Goal: Task Accomplishment & Management: Use online tool/utility

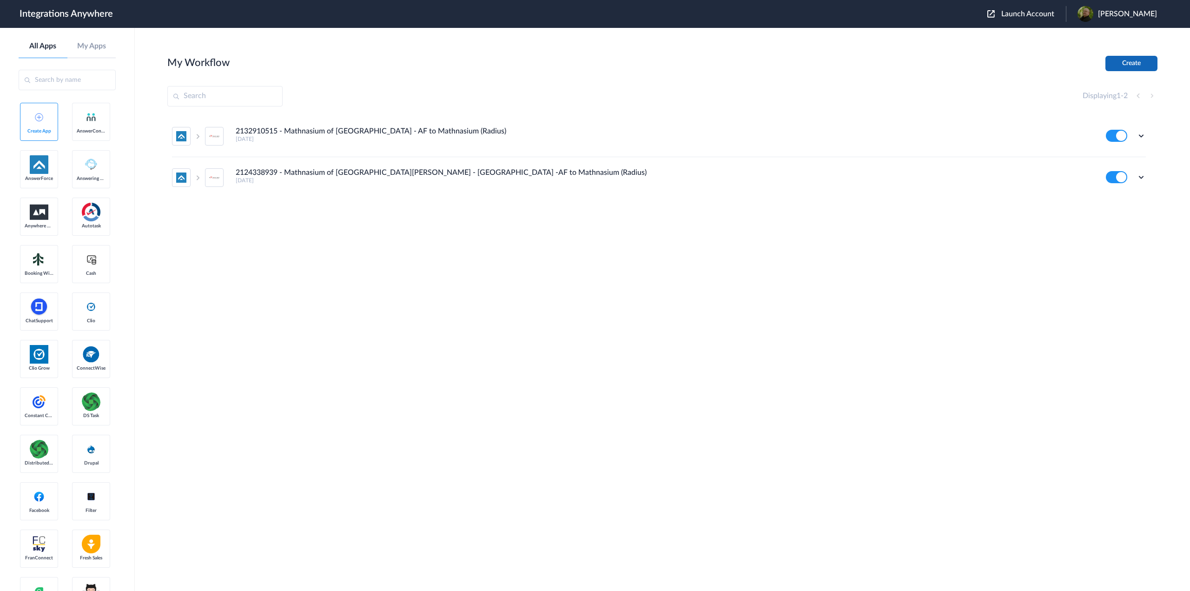
click at [1140, 60] on button "Create" at bounding box center [1131, 63] width 52 height 15
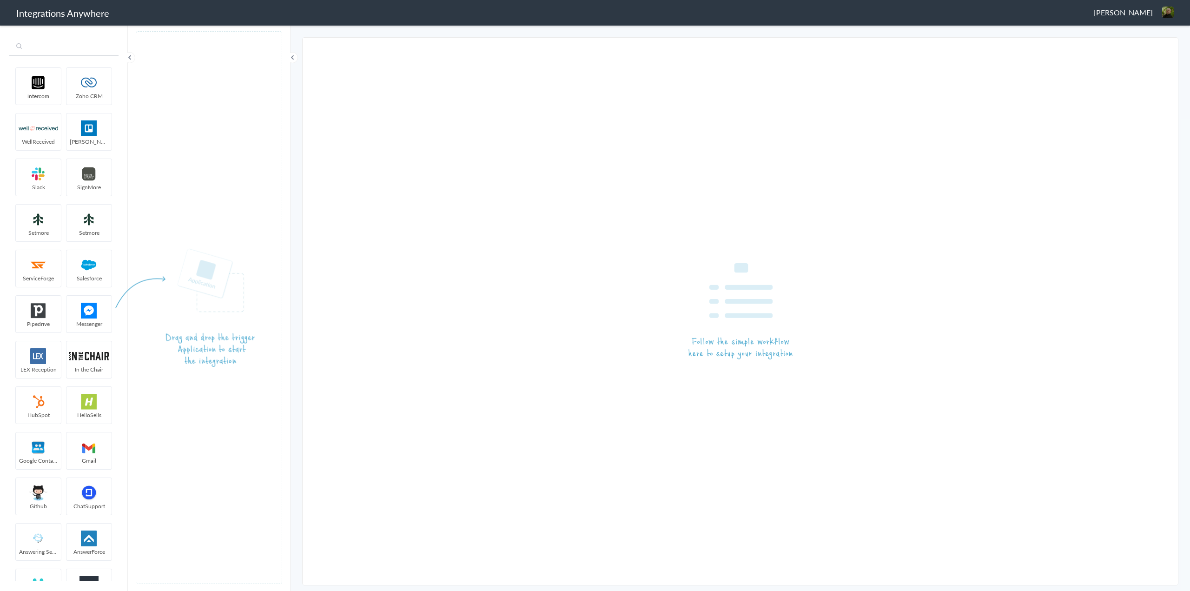
click at [62, 53] on input "text" at bounding box center [63, 47] width 109 height 18
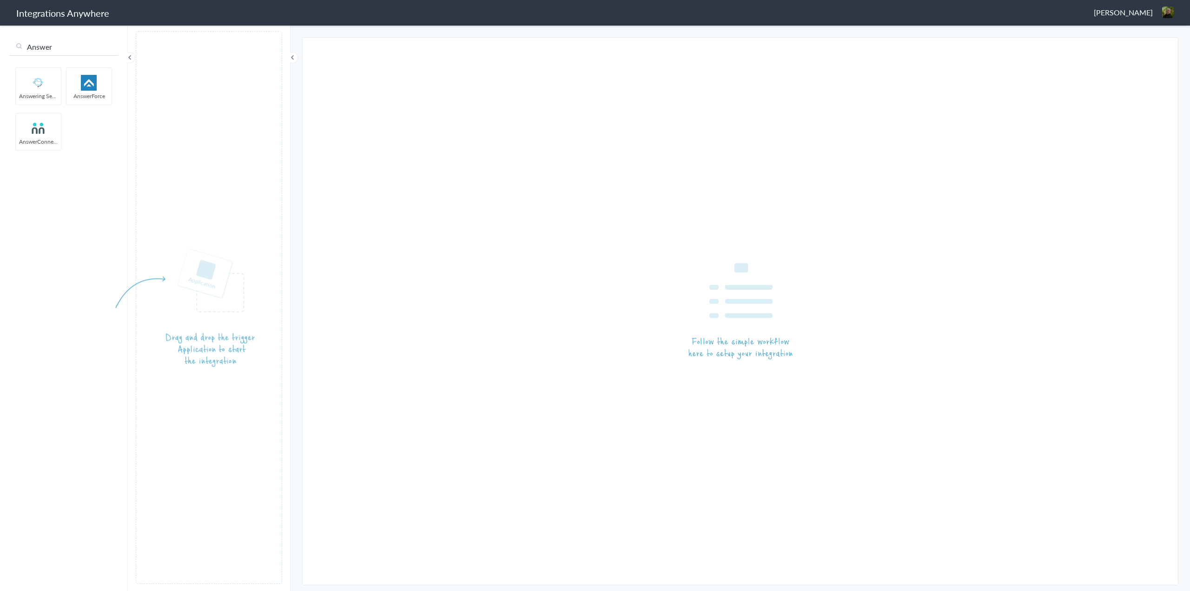
type input "Answer"
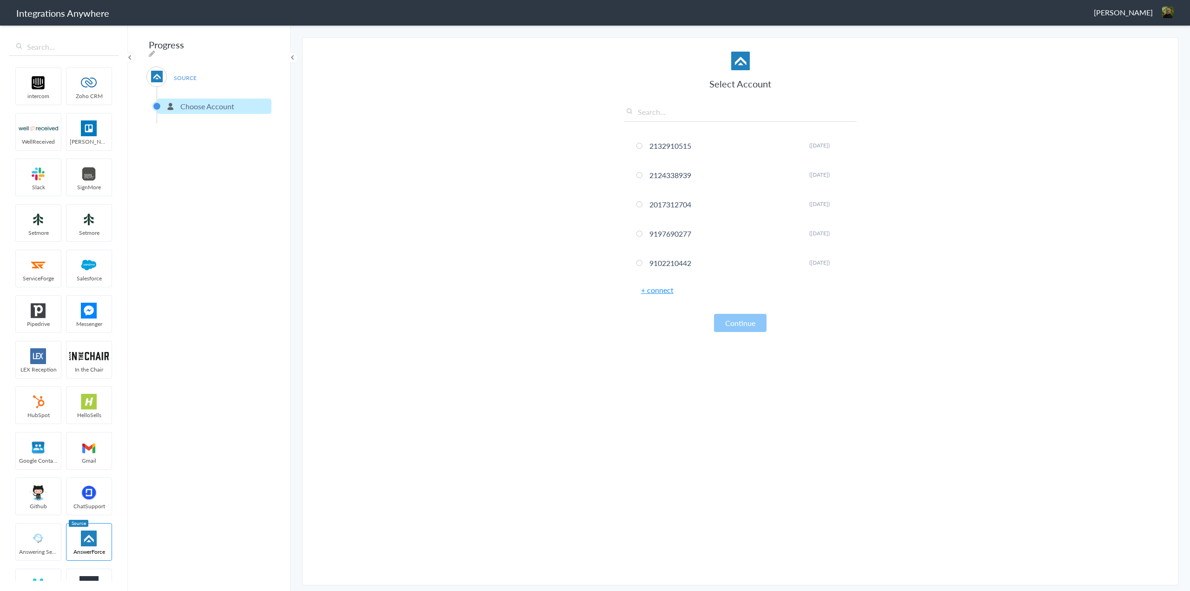
paste input "1210008149"
type input "1210008149"
click at [658, 290] on link "+ connect" at bounding box center [657, 289] width 33 height 11
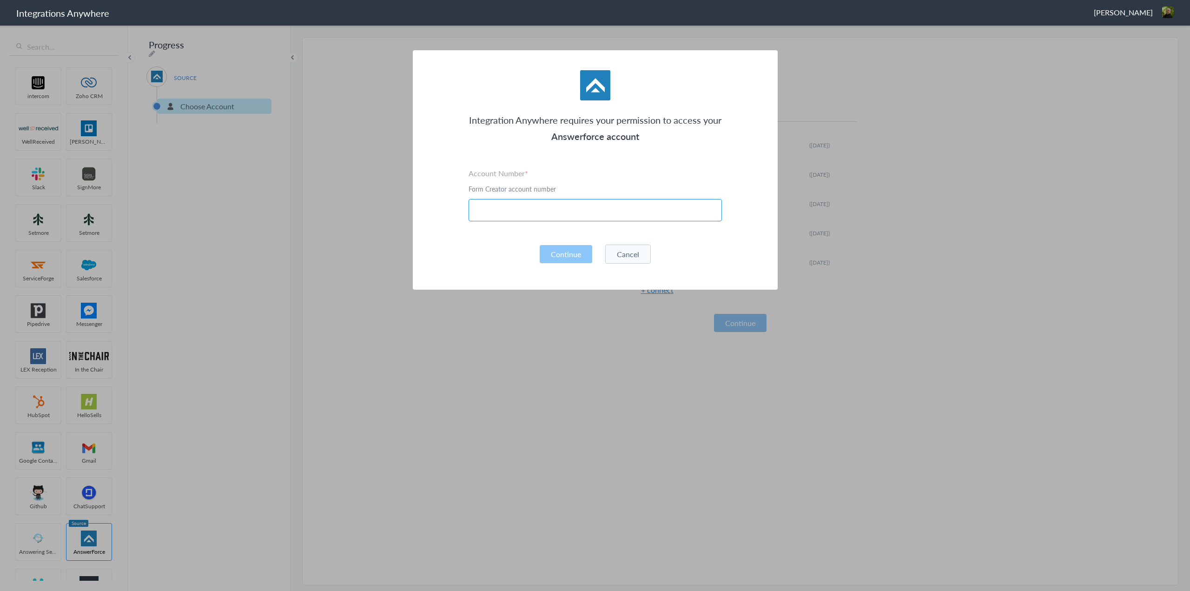
paste input "1210008149"
type input "1210008149"
click at [575, 258] on button "Continue" at bounding box center [566, 254] width 53 height 18
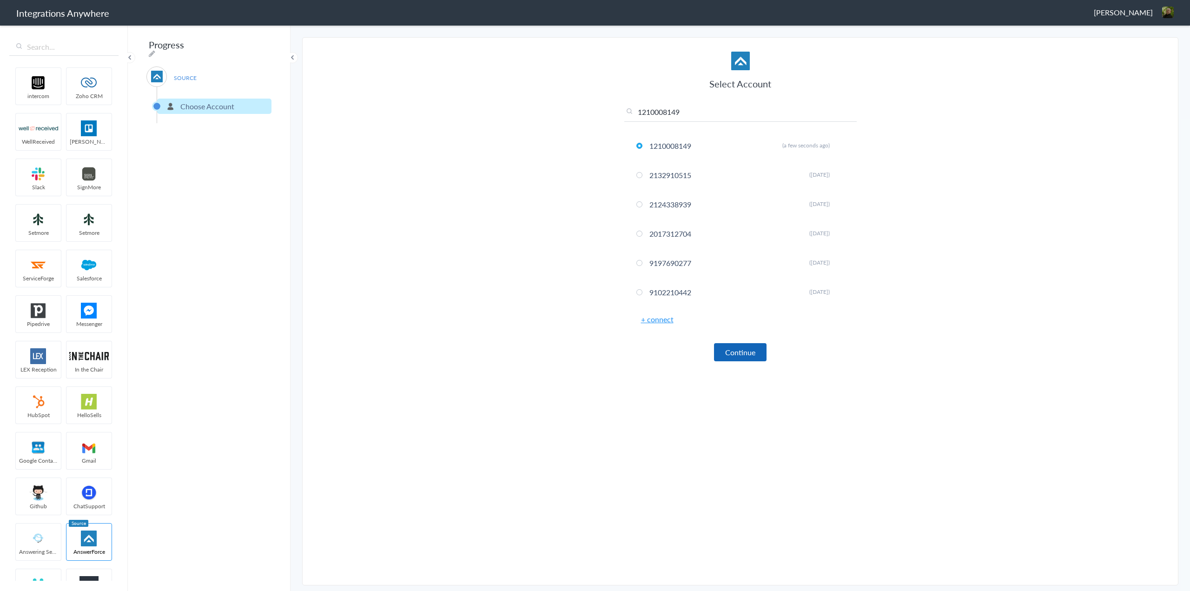
click at [753, 350] on button "Continue" at bounding box center [740, 352] width 53 height 18
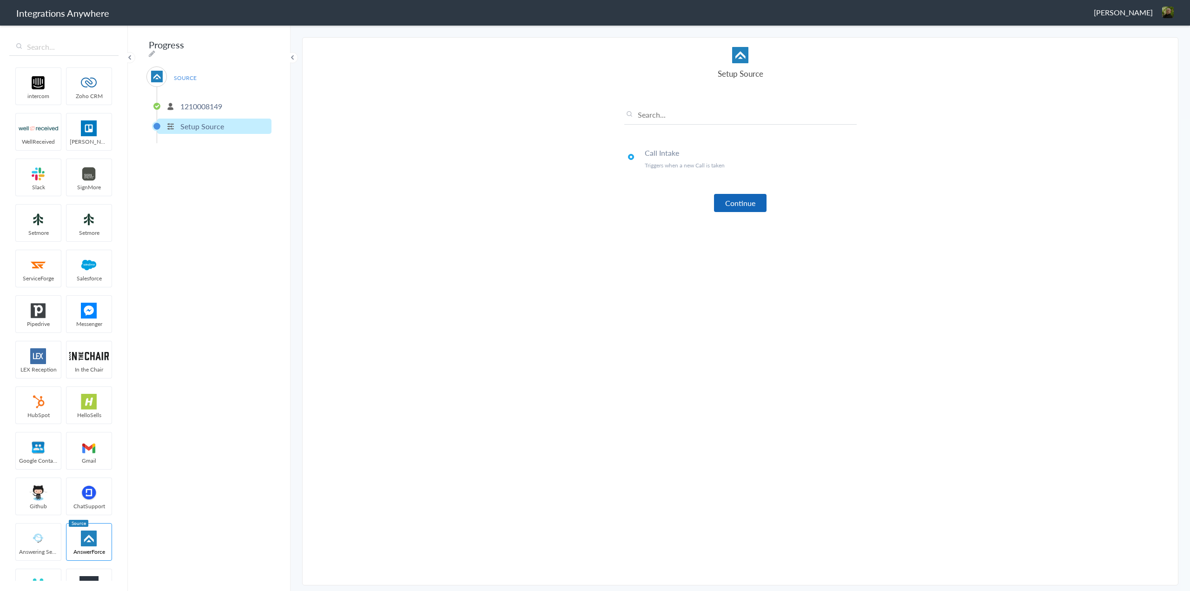
click at [755, 211] on button "Continue" at bounding box center [740, 203] width 53 height 18
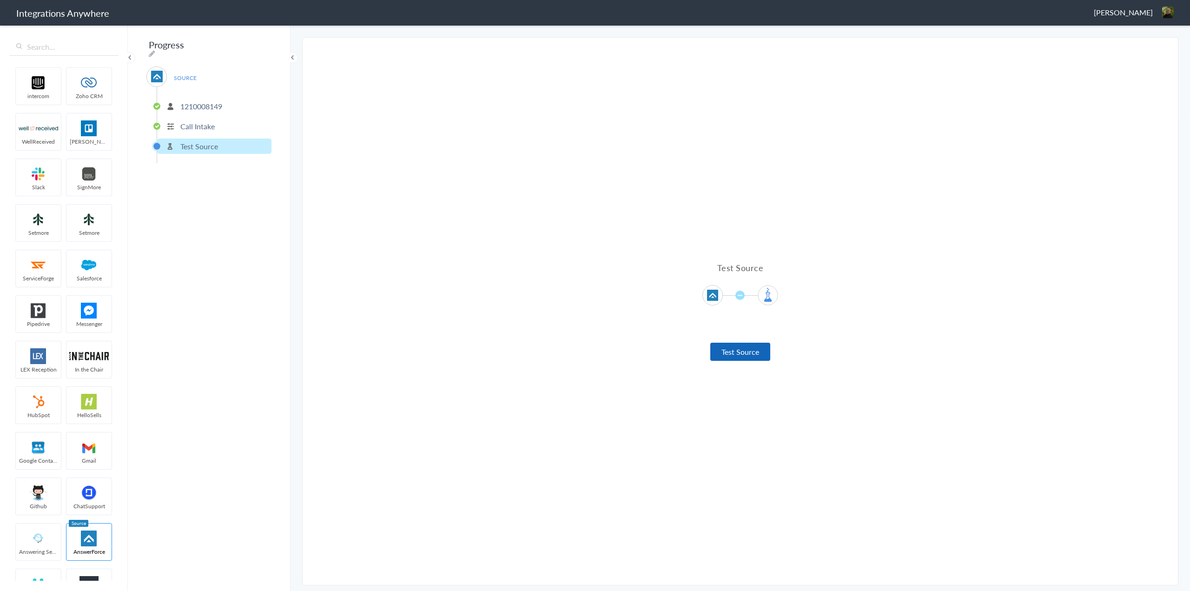
click at [742, 356] on button "Test Source" at bounding box center [740, 352] width 60 height 18
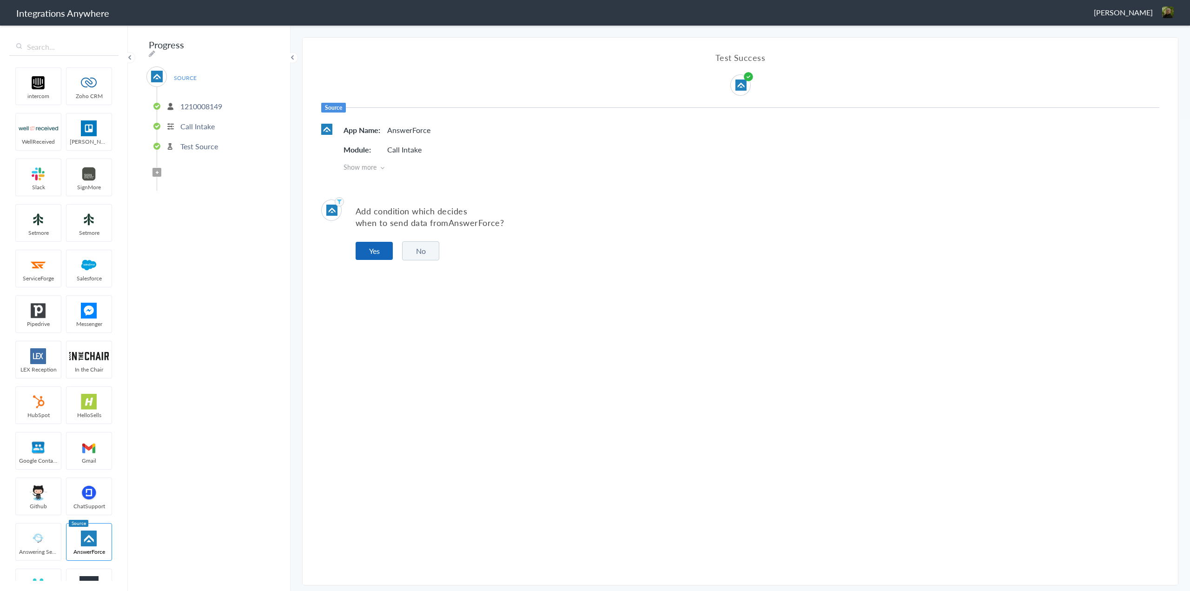
click at [368, 249] on button "Yes" at bounding box center [374, 251] width 37 height 18
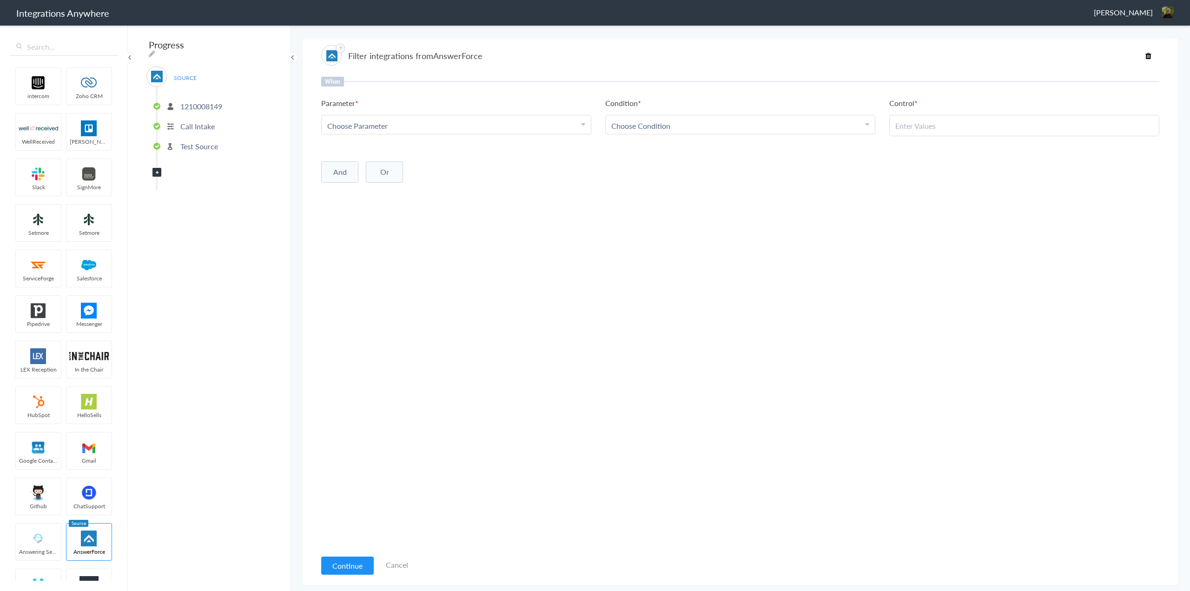
click at [458, 123] on div "Choose Parameter" at bounding box center [456, 125] width 258 height 11
click at [411, 123] on div "Choose Parameter" at bounding box center [456, 125] width 258 height 11
click at [410, 127] on div "Choose Parameter" at bounding box center [456, 125] width 258 height 11
click at [412, 140] on link "Connection Id" at bounding box center [456, 139] width 269 height 20
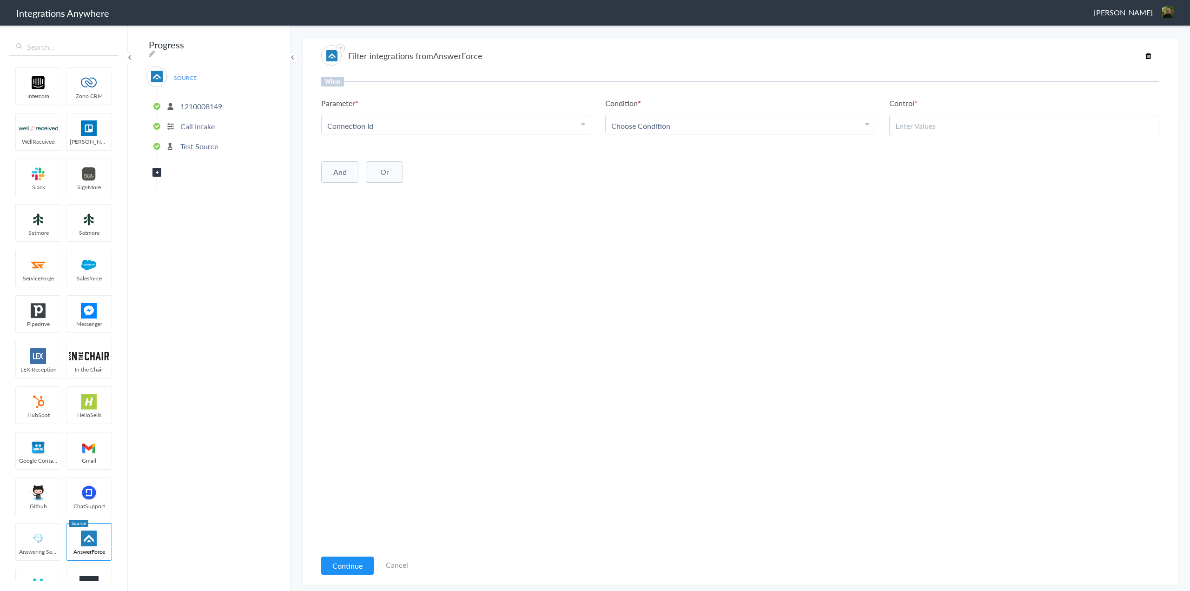
click at [414, 119] on link "Choose Parameter Connection Id" at bounding box center [456, 124] width 269 height 19
click at [433, 152] on input "text" at bounding box center [456, 151] width 269 height 20
type input "rad"
click at [405, 168] on link "Radius Integration" at bounding box center [456, 171] width 269 height 20
click at [695, 125] on div "Choose Condition" at bounding box center [740, 125] width 258 height 11
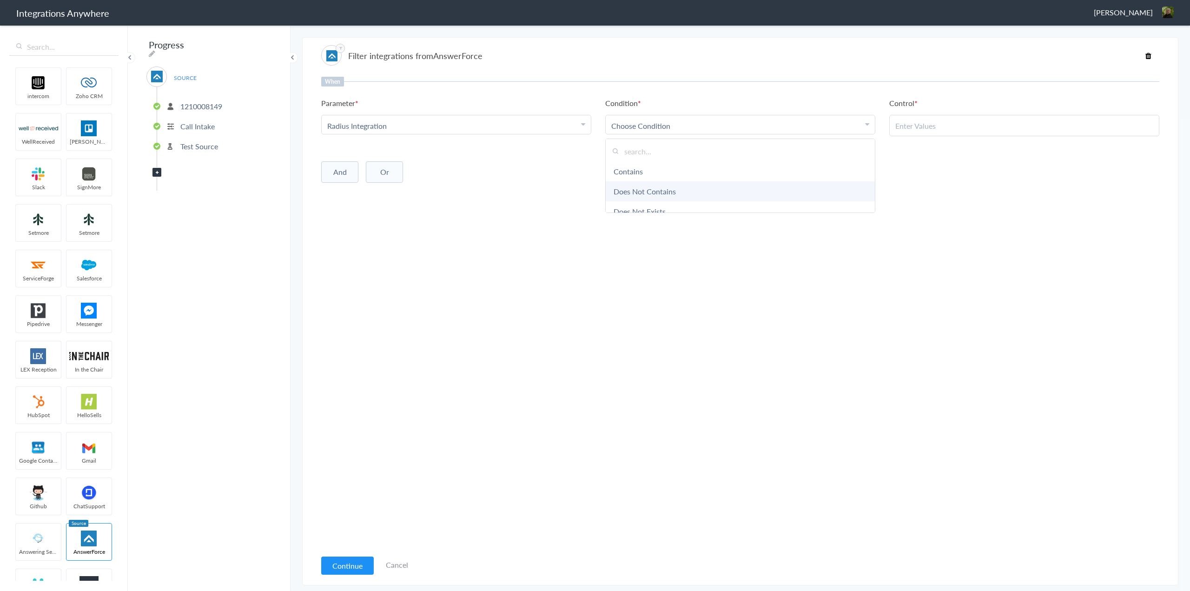
scroll to position [49, 0]
click at [641, 204] on link "Exists" at bounding box center [740, 202] width 269 height 20
click at [347, 562] on button "Continue" at bounding box center [347, 565] width 53 height 18
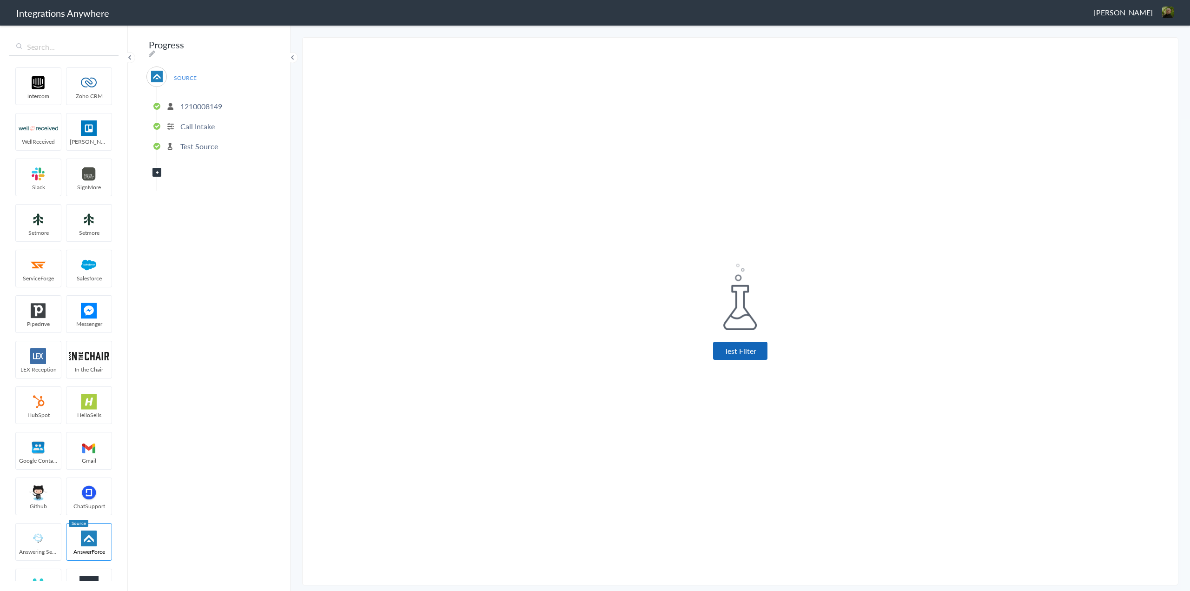
click at [751, 346] on button "Test Filter" at bounding box center [740, 351] width 54 height 18
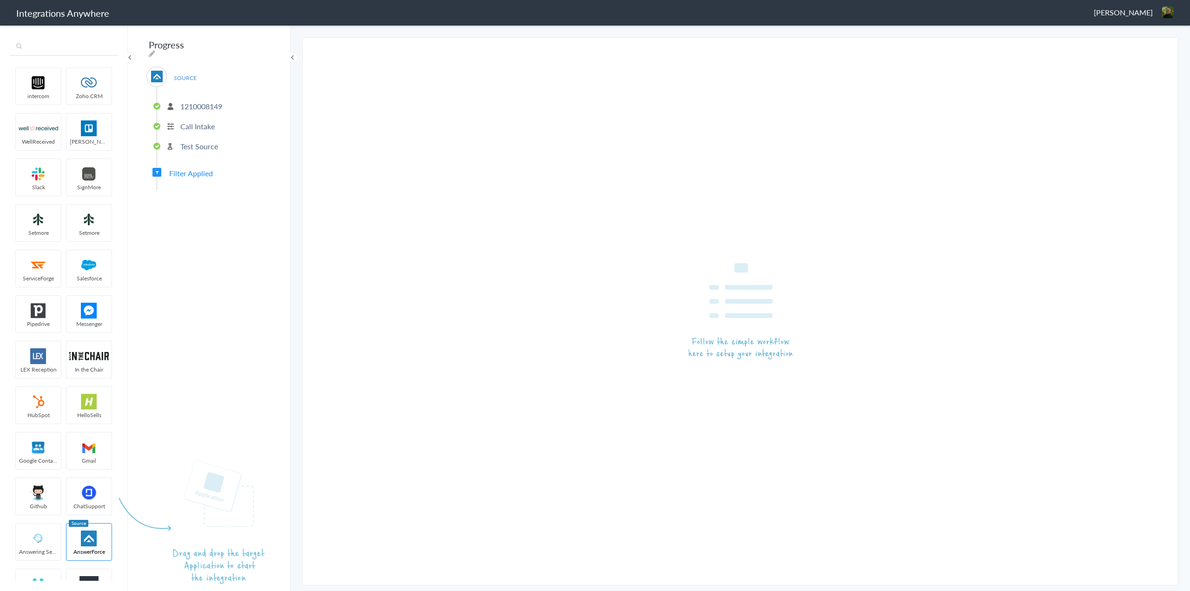
drag, startPoint x: 58, startPoint y: 44, endPoint x: 52, endPoint y: 45, distance: 6.1
click at [57, 46] on input "text" at bounding box center [63, 47] width 109 height 18
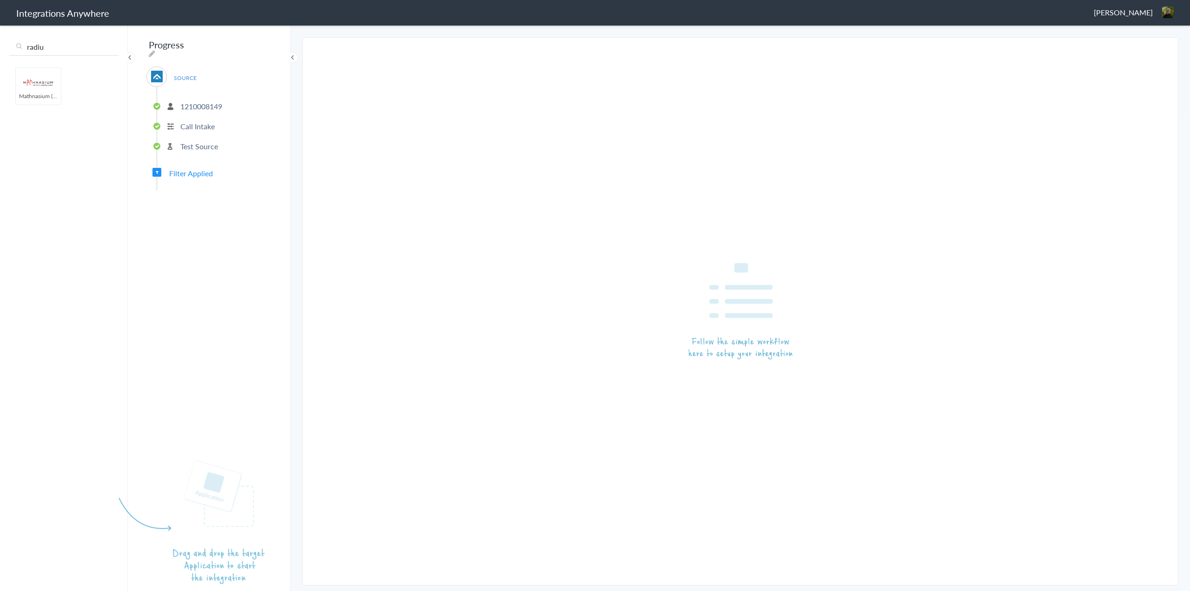
type input "radiu"
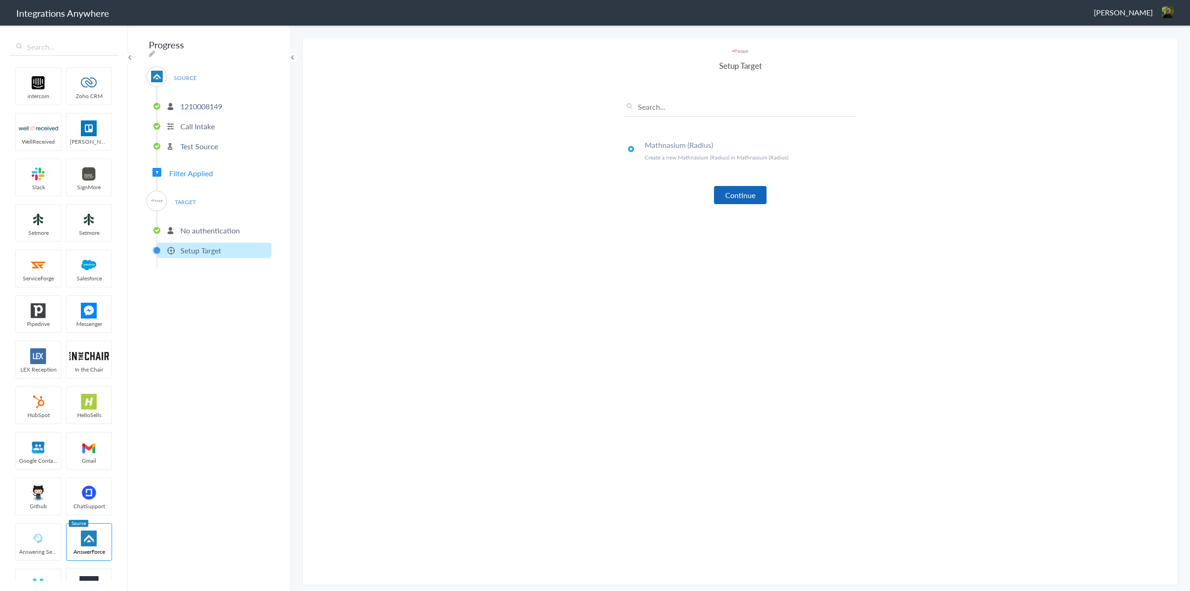
click at [730, 190] on button "Continue" at bounding box center [740, 195] width 53 height 18
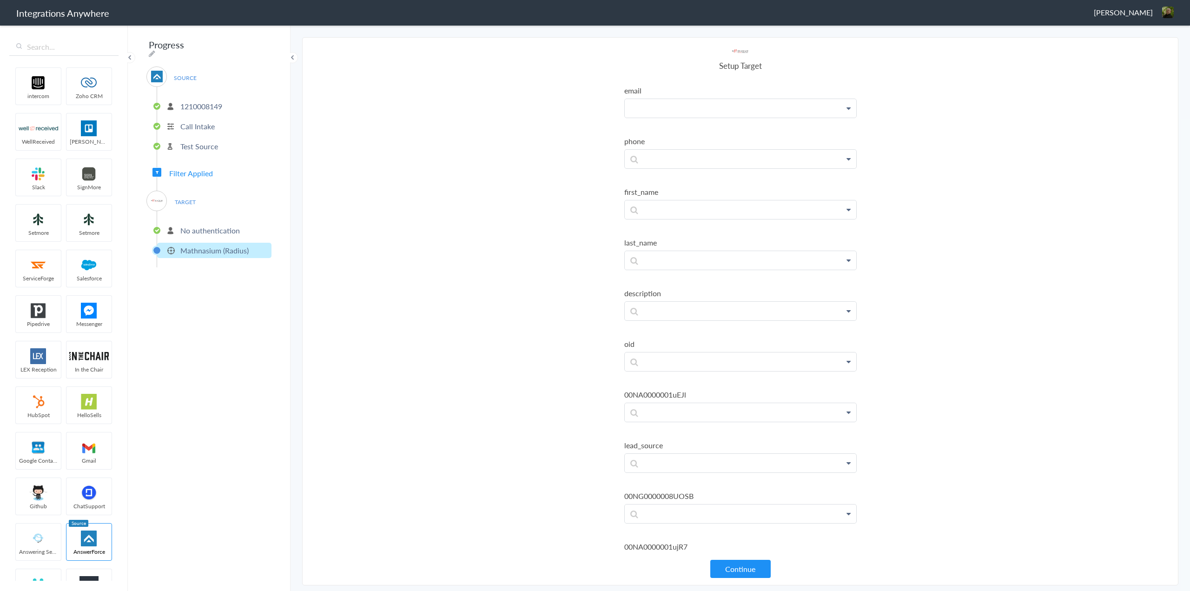
click at [699, 111] on p at bounding box center [740, 108] width 231 height 19
click at [668, 178] on link "Email" at bounding box center [740, 175] width 231 height 20
click at [689, 163] on p at bounding box center [740, 163] width 231 height 19
click at [662, 246] on link "Phone" at bounding box center [740, 250] width 231 height 20
click at [692, 216] on p at bounding box center [740, 219] width 231 height 19
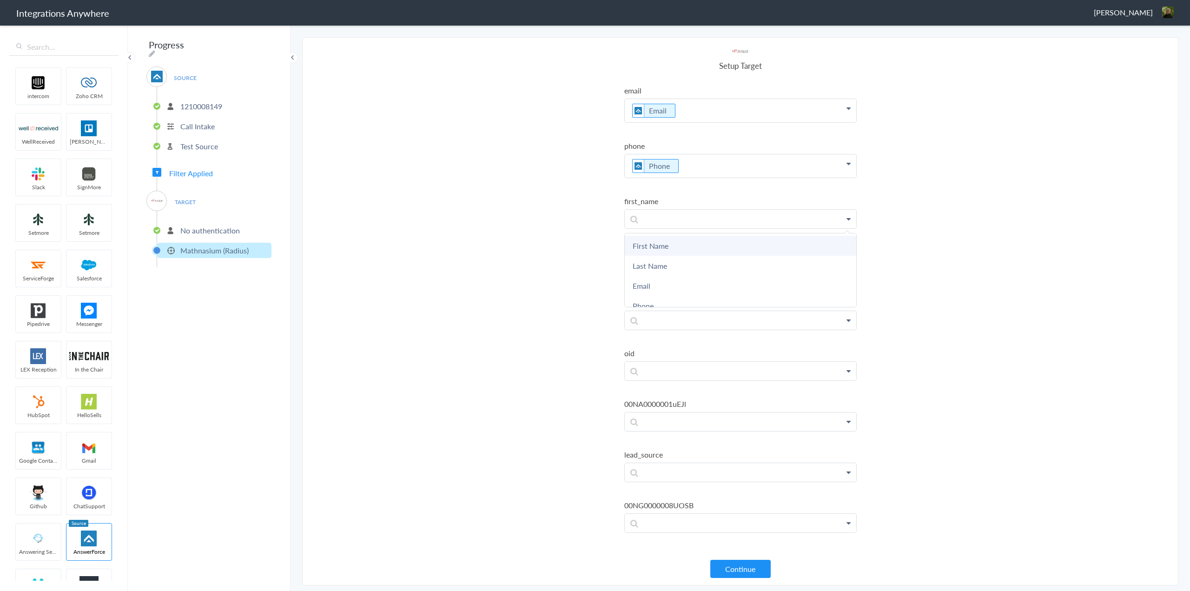
click at [678, 248] on link "First Name" at bounding box center [740, 246] width 231 height 20
click at [681, 266] on p at bounding box center [740, 274] width 231 height 19
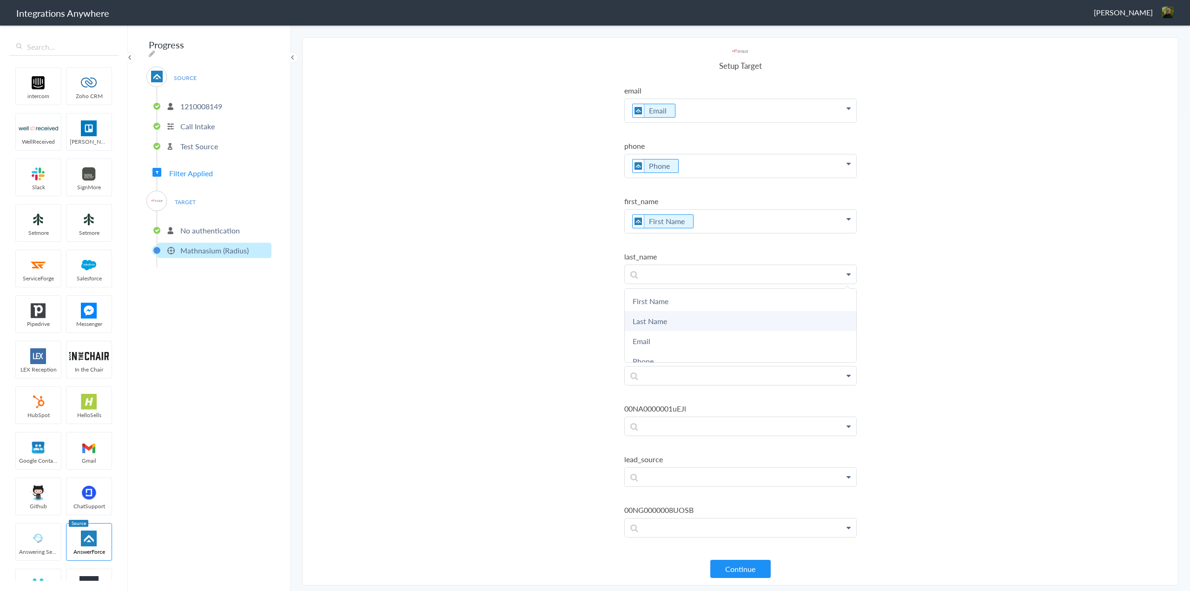
click at [675, 317] on link "Last Name" at bounding box center [740, 321] width 231 height 20
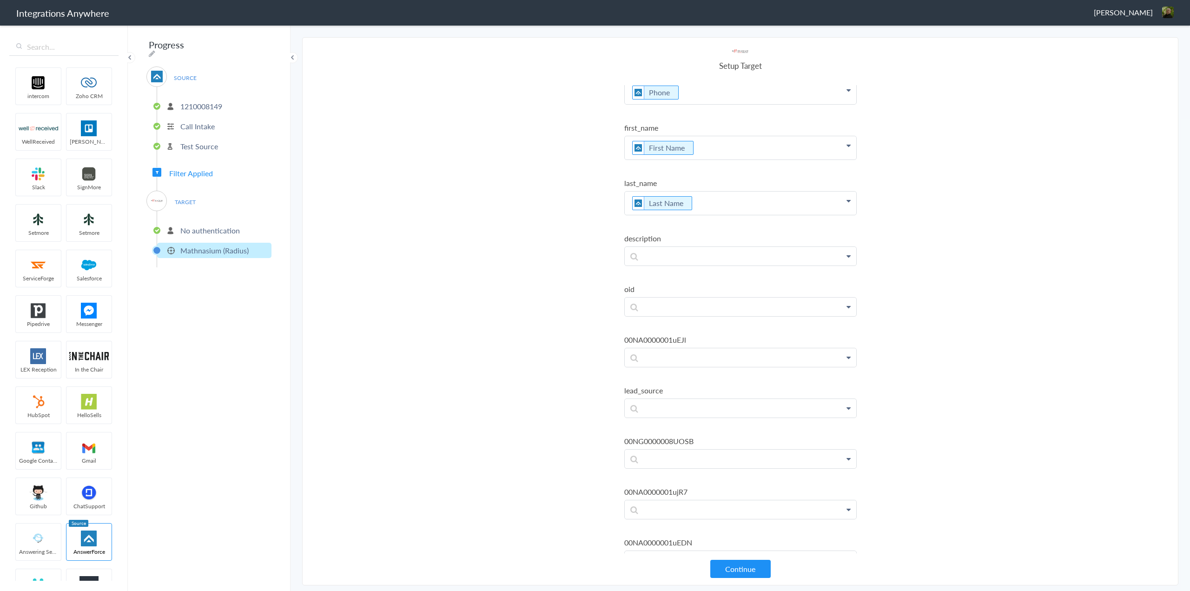
scroll to position [139, 0]
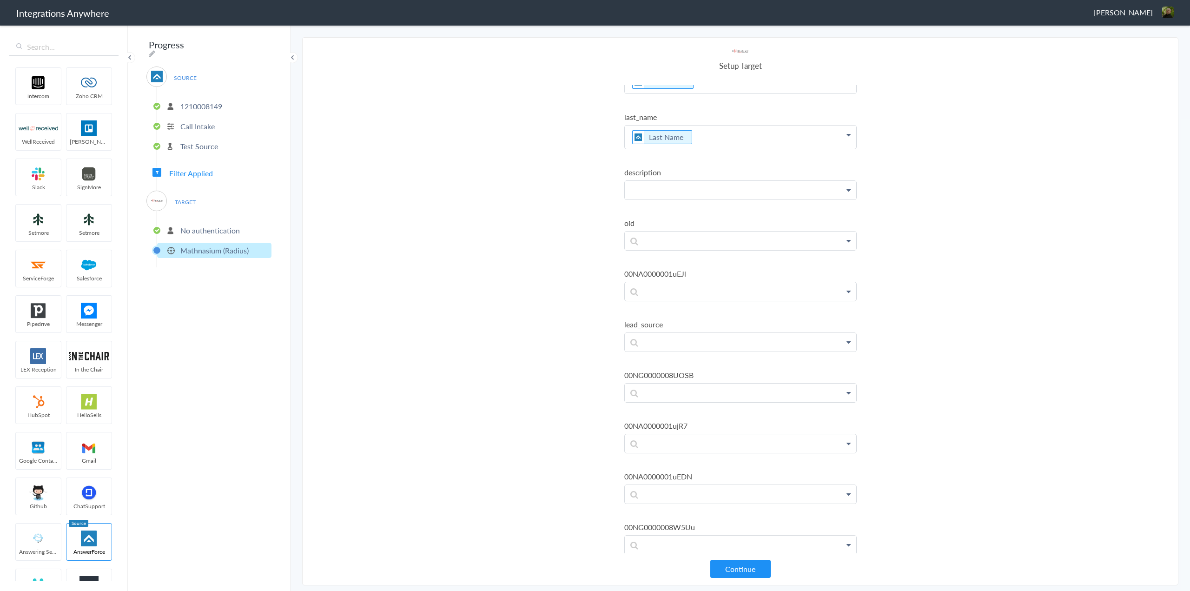
click at [672, 192] on p at bounding box center [740, 190] width 231 height 19
click at [667, 228] on link "Message (if any)" at bounding box center [740, 237] width 231 height 20
click at [722, 193] on p "Message (if any)" at bounding box center [740, 192] width 231 height 23
click at [675, 261] on link "Message(If Any)" at bounding box center [740, 261] width 231 height 20
click at [794, 199] on p "Message (if any) Message(If Any)" at bounding box center [740, 192] width 231 height 23
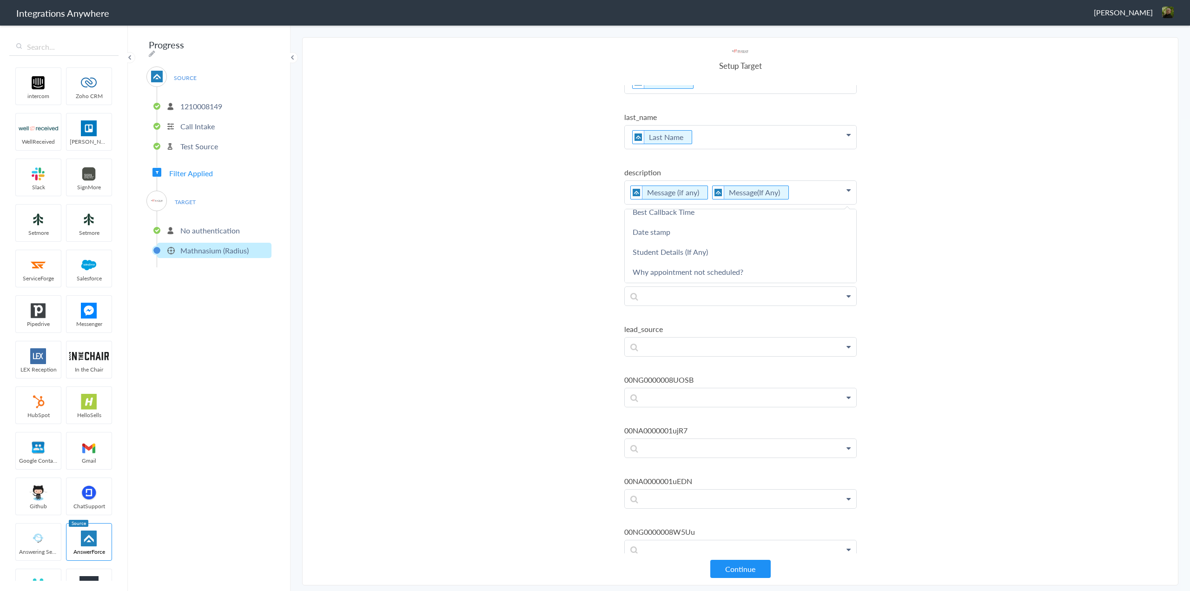
scroll to position [186, 0]
click at [699, 238] on link "Student Details (If Any)" at bounding box center [740, 235] width 231 height 20
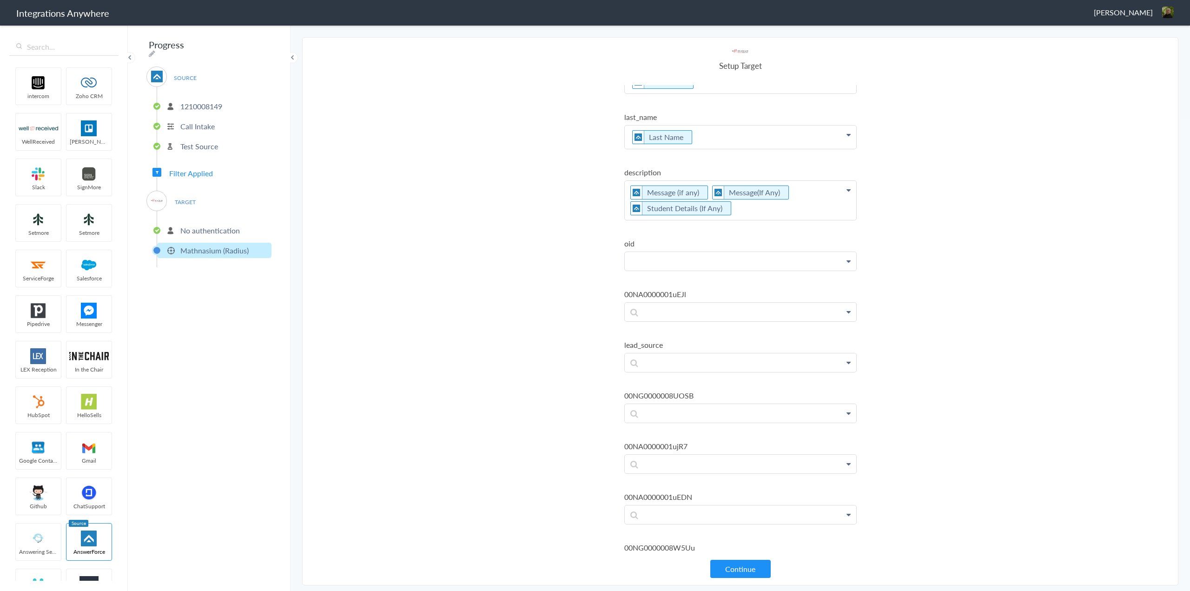
paste p
click at [762, 314] on p at bounding box center [740, 312] width 231 height 19
click at [722, 357] on p at bounding box center [740, 362] width 231 height 19
click at [654, 464] on p at bounding box center [740, 464] width 231 height 19
click at [663, 514] on p at bounding box center [740, 514] width 231 height 19
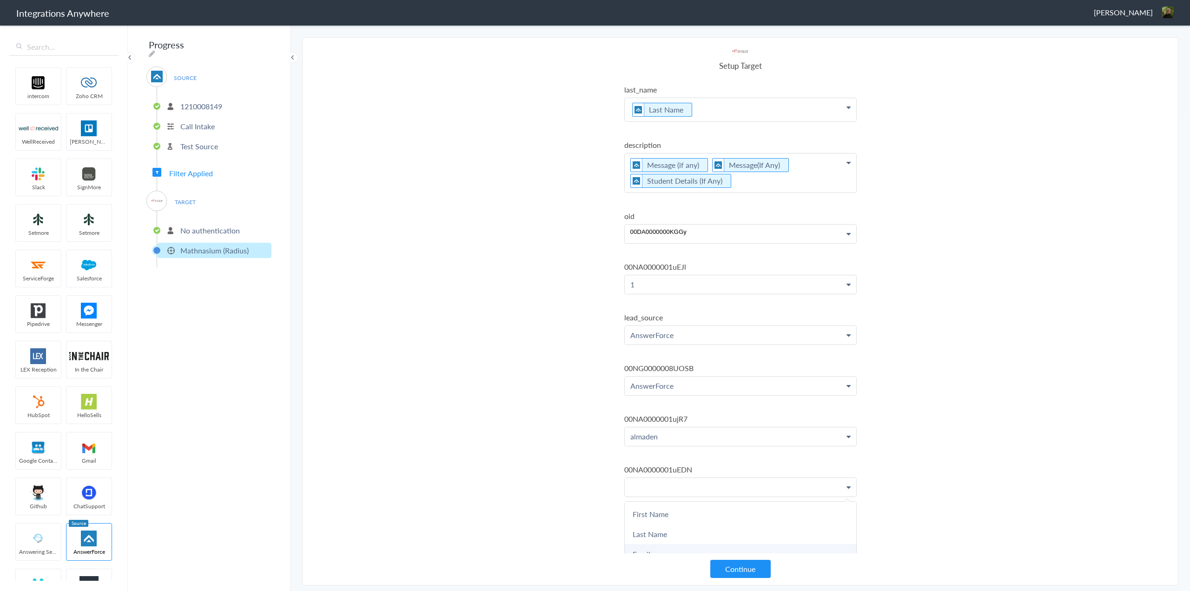
scroll to position [237, 0]
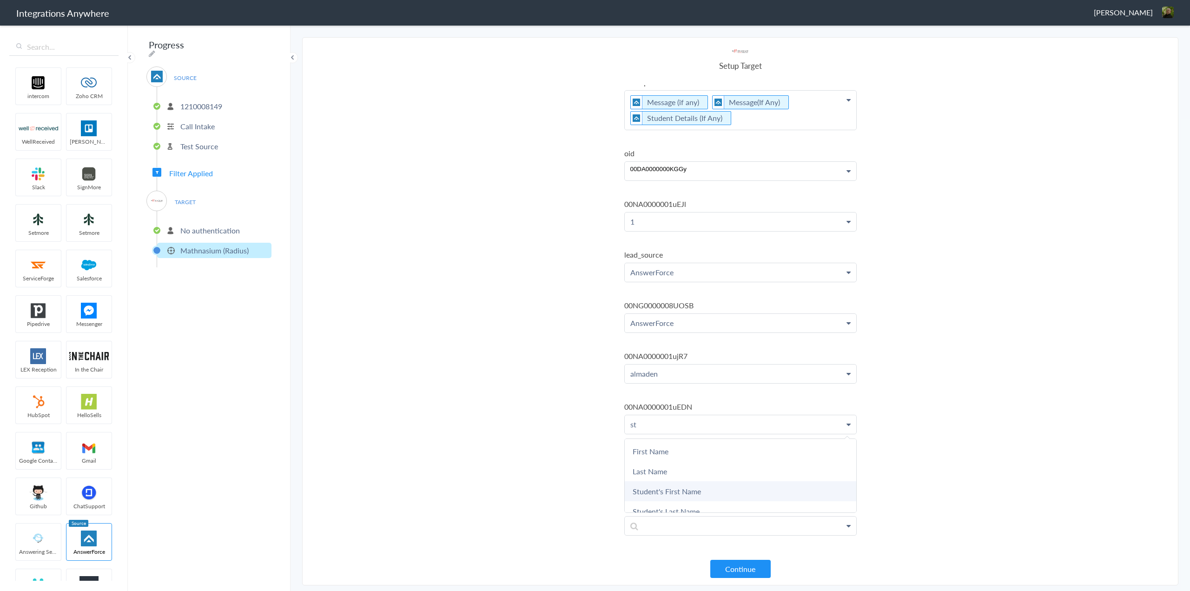
click at [678, 483] on link "Student's First Name" at bounding box center [740, 491] width 231 height 20
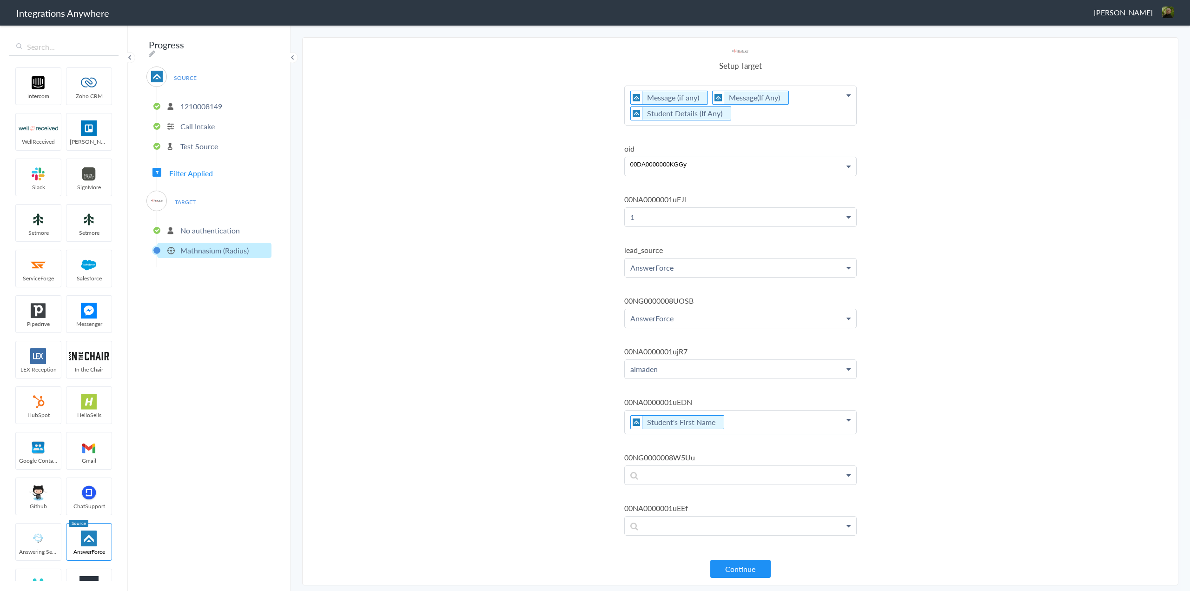
scroll to position [234, 0]
click at [684, 474] on p at bounding box center [740, 475] width 231 height 19
click at [679, 518] on link "Student's Last Name" at bounding box center [740, 515] width 231 height 20
click at [667, 533] on p at bounding box center [740, 530] width 231 height 19
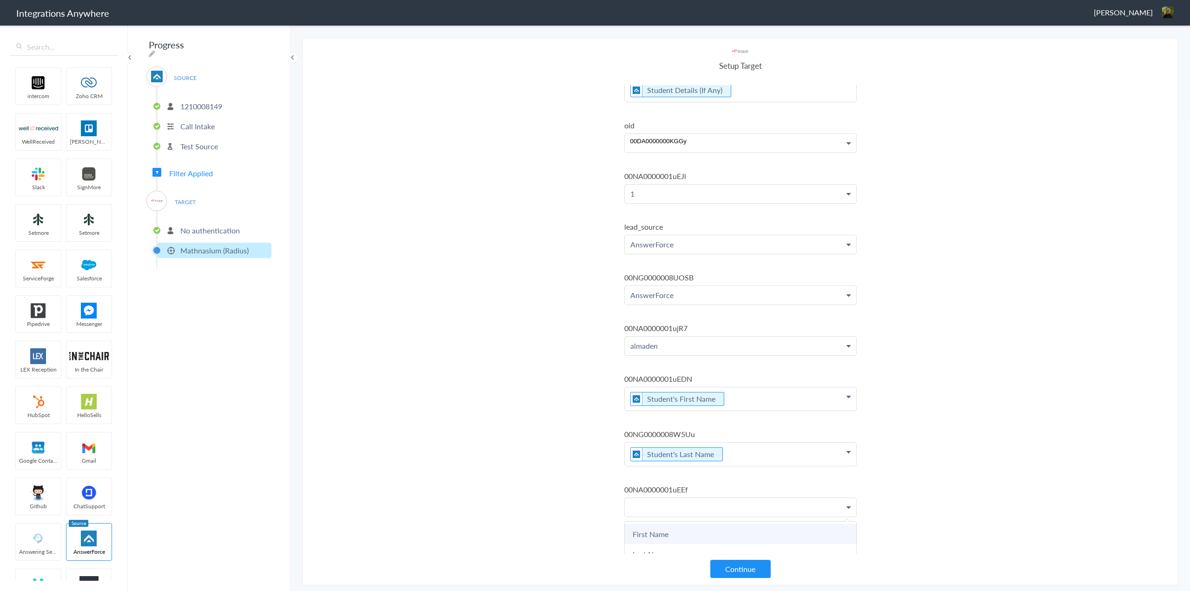
scroll to position [281, 0]
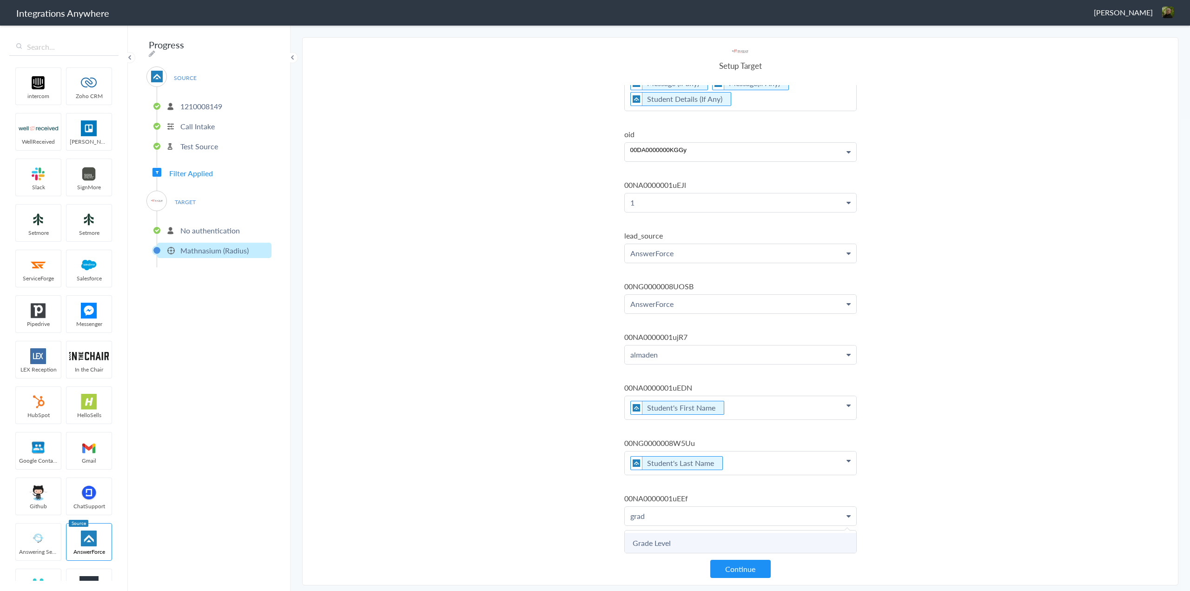
click at [674, 533] on link "Grade Level" at bounding box center [740, 543] width 231 height 20
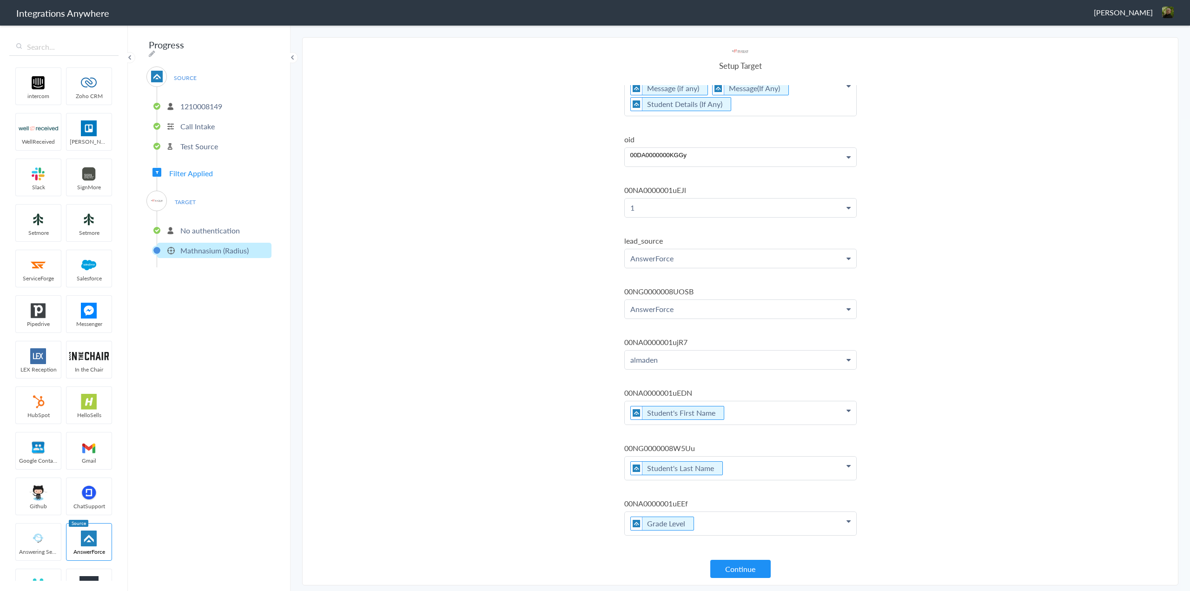
scroll to position [244, 0]
click at [734, 569] on button "Continue" at bounding box center [740, 569] width 60 height 18
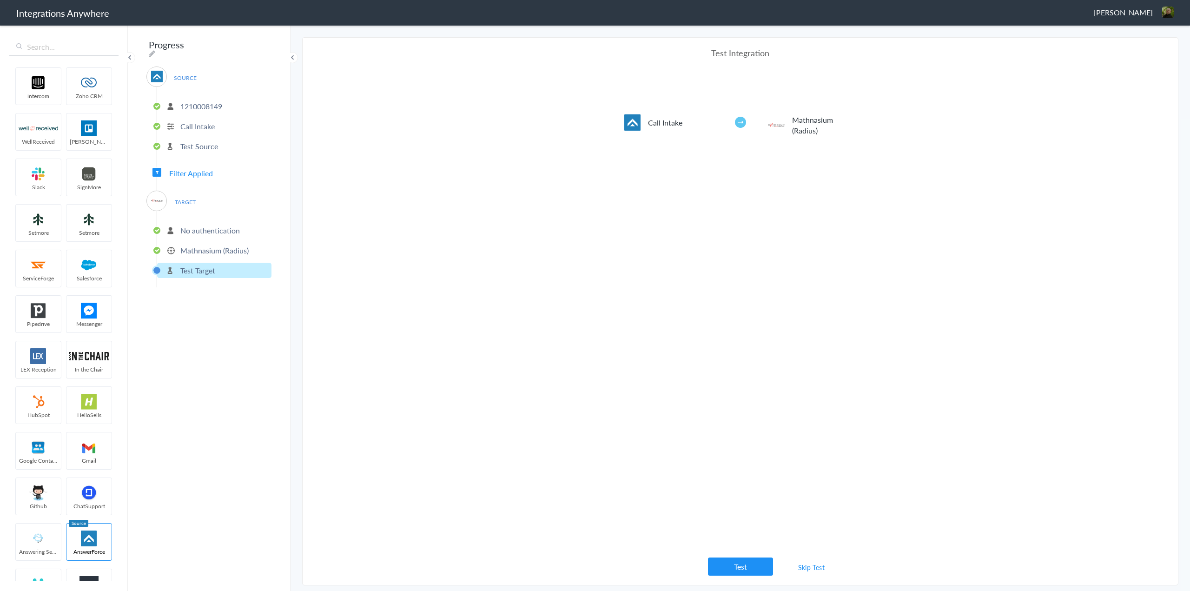
click at [815, 566] on link "Skip Test" at bounding box center [811, 567] width 49 height 17
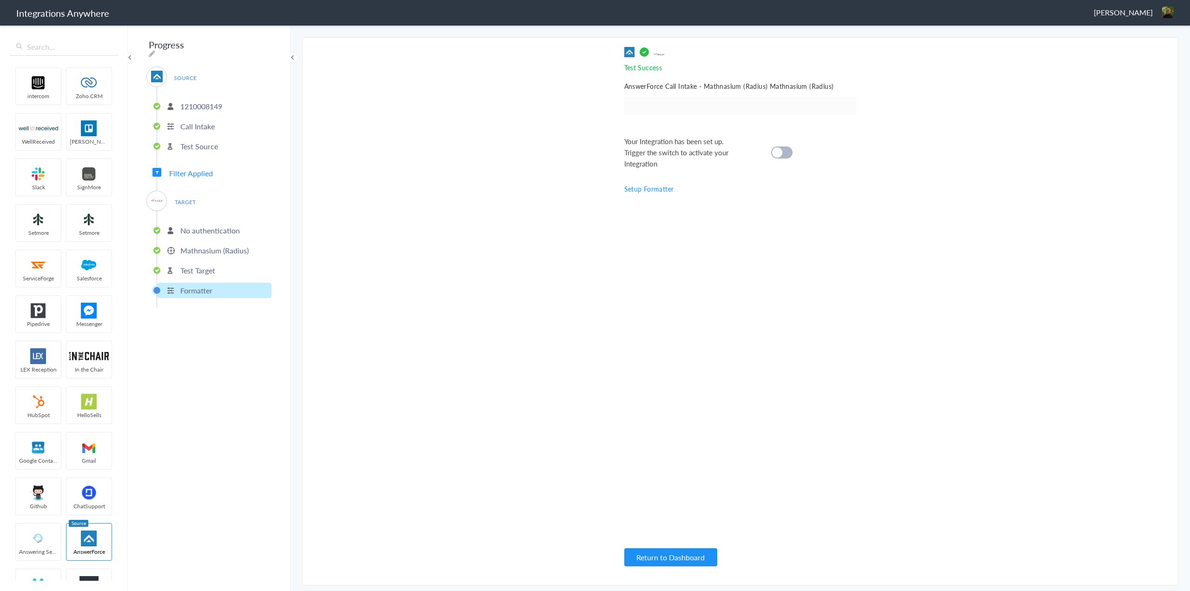
click at [648, 189] on link "Setup Formatter" at bounding box center [649, 188] width 50 height 9
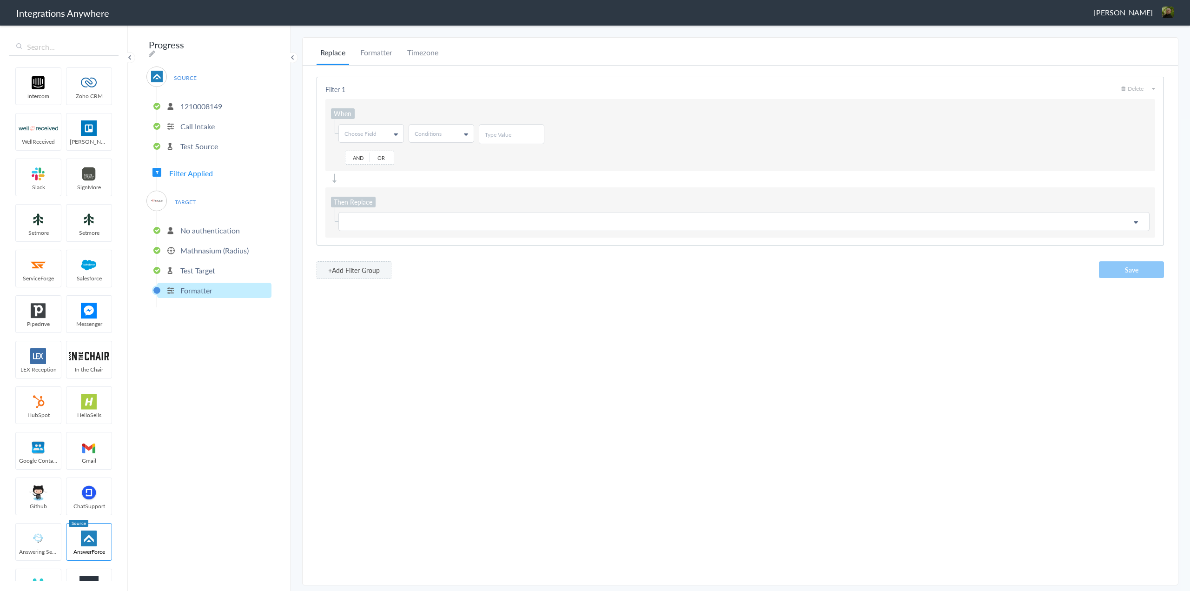
click at [363, 132] on span "Choose Field" at bounding box center [360, 134] width 32 height 8
click at [378, 49] on li "Formatter" at bounding box center [377, 56] width 40 height 18
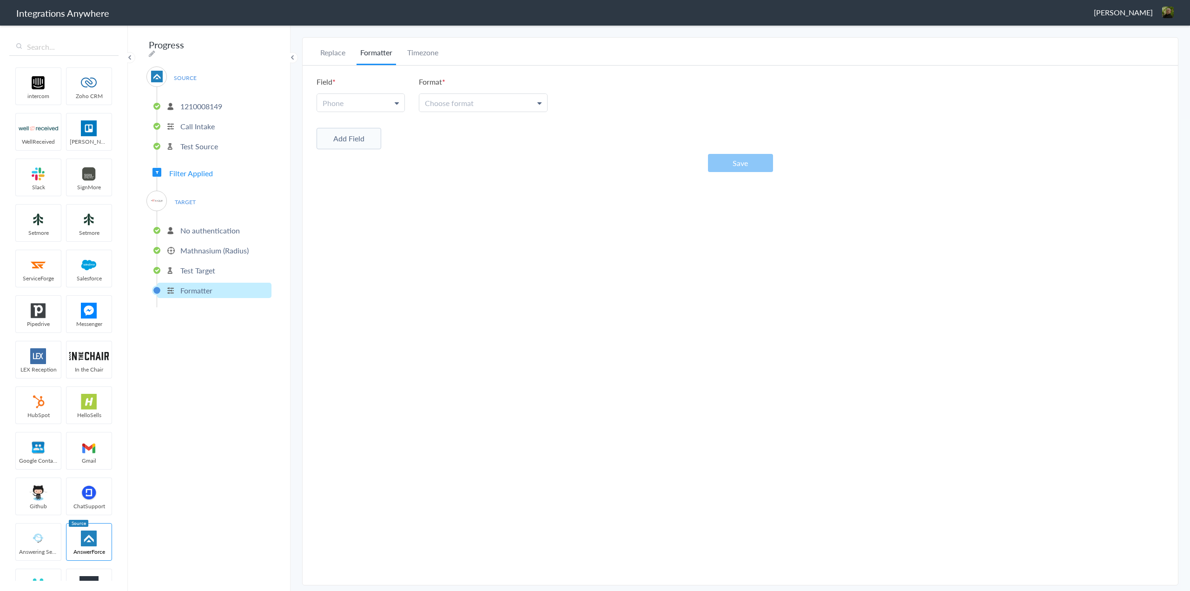
click at [382, 100] on link "Phone" at bounding box center [360, 103] width 87 height 18
click at [343, 151] on link "Phone" at bounding box center [360, 145] width 86 height 20
click at [499, 106] on link "Choose format" at bounding box center [483, 103] width 128 height 18
click at [488, 159] on link "5032134639" at bounding box center [482, 169] width 127 height 20
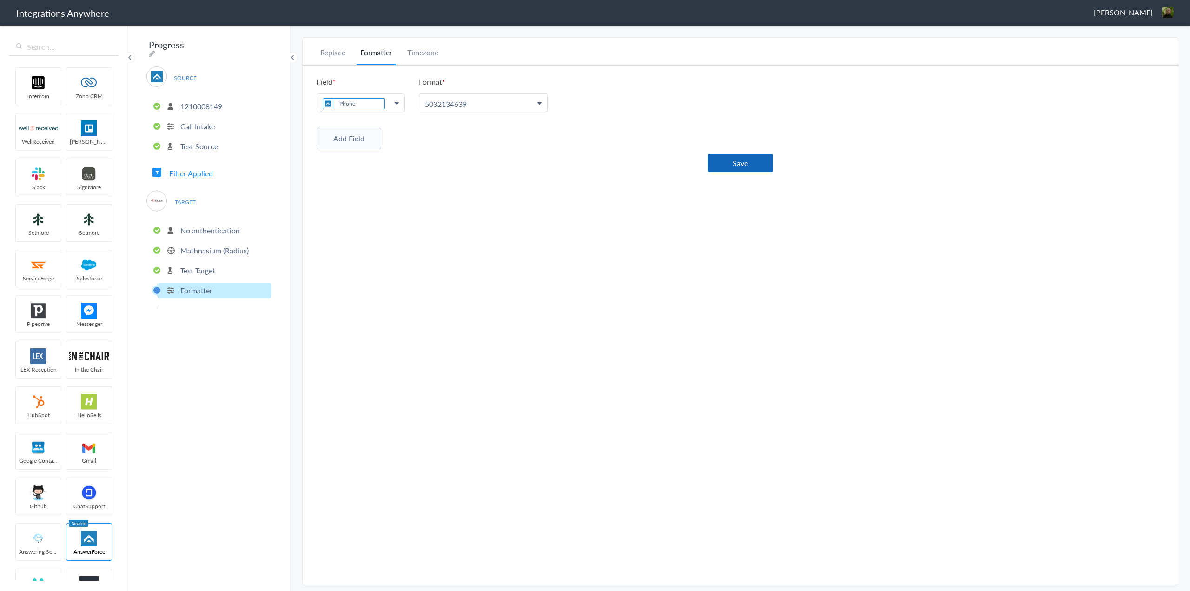
click at [732, 161] on button "Save" at bounding box center [740, 163] width 65 height 18
click at [206, 265] on p "Test Target" at bounding box center [197, 270] width 35 height 11
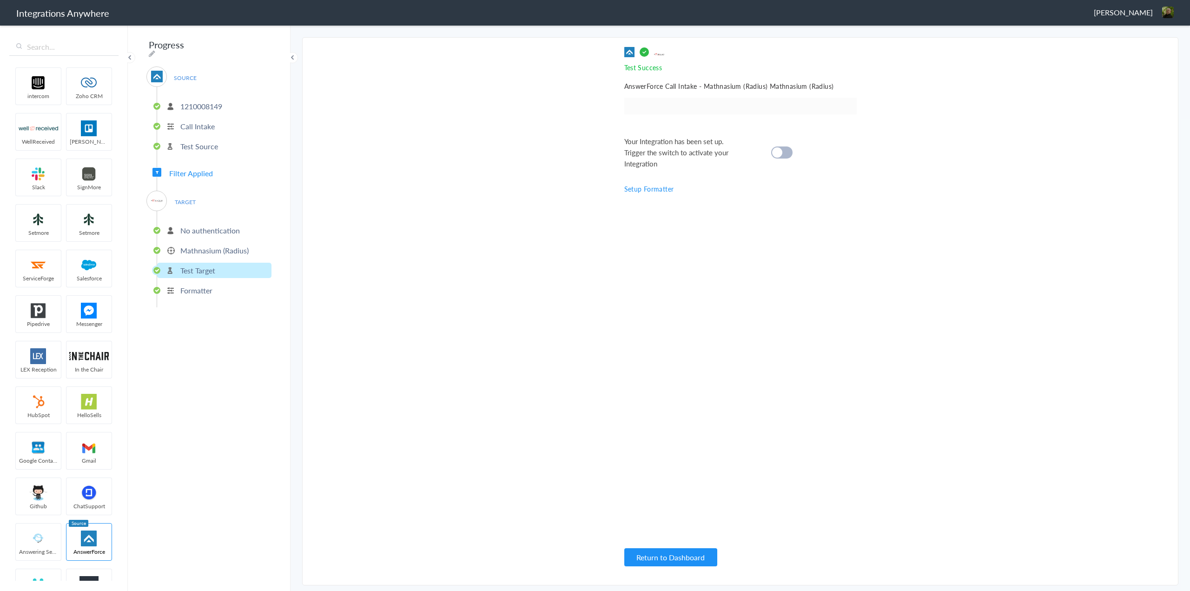
click at [785, 147] on div at bounding box center [781, 152] width 21 height 12
click at [681, 554] on button "Return to Dashboard" at bounding box center [670, 557] width 93 height 18
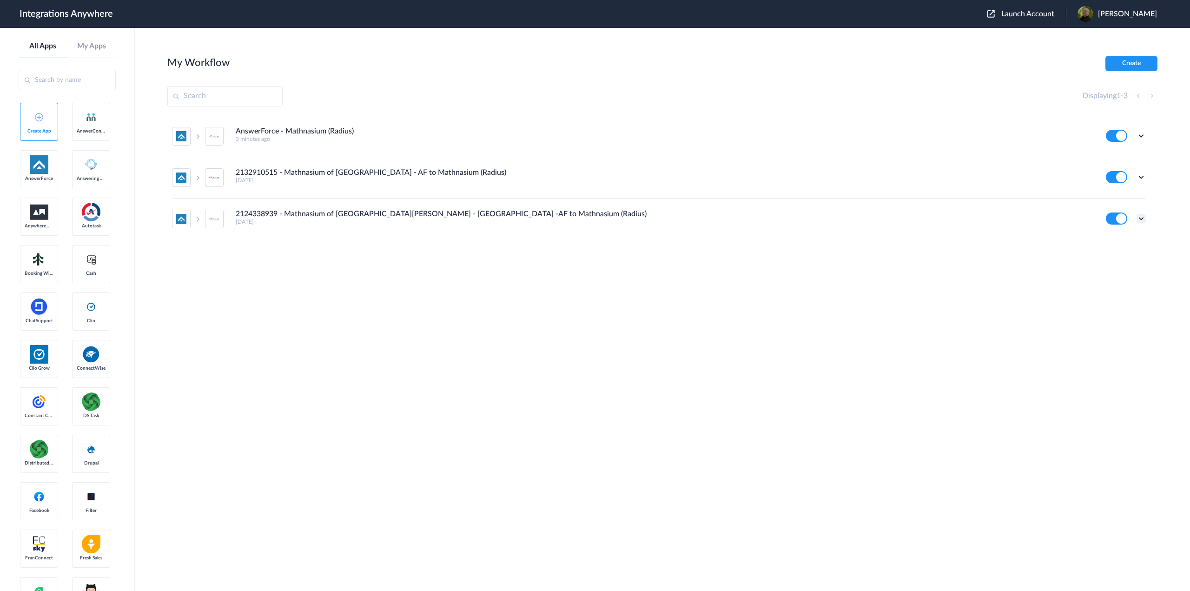
click at [1138, 221] on icon at bounding box center [1141, 218] width 9 height 9
drag, startPoint x: 528, startPoint y: 217, endPoint x: 234, endPoint y: 212, distance: 294.3
click at [234, 212] on li "2124338939 - Mathnasium of San Jose - Almaden -AF to Mathnasium (Radius) 4 days…" at bounding box center [659, 218] width 974 height 41
copy h4 "2124338939 - Mathnasium of [GEOGRAPHIC_DATA][PERSON_NAME] - [GEOGRAPHIC_DATA] -…"
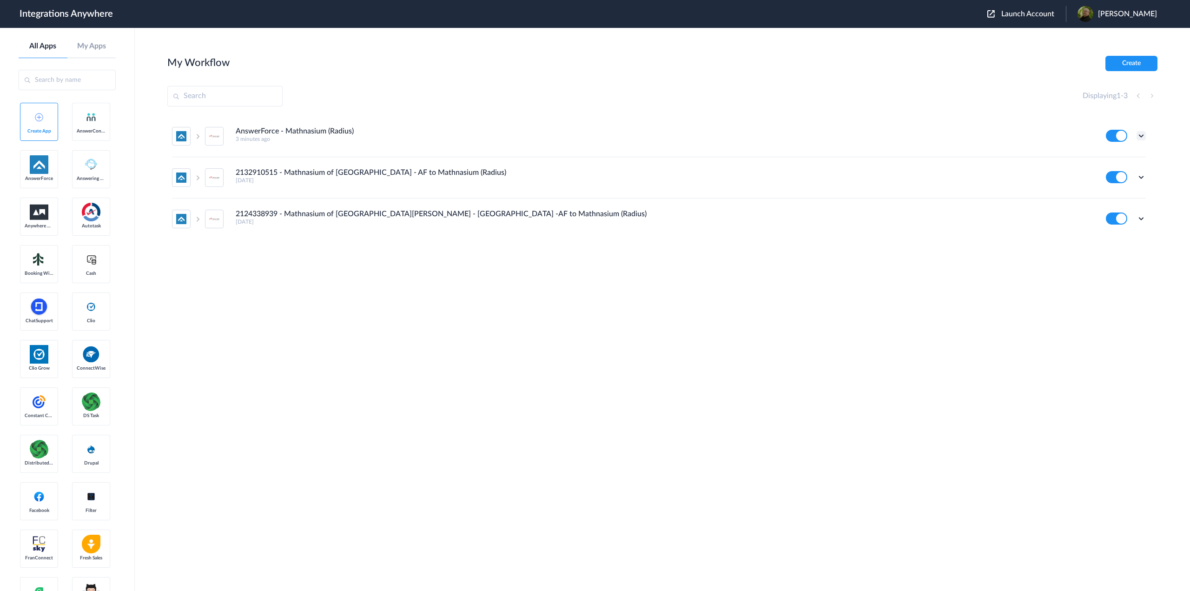
click at [1139, 132] on icon at bounding box center [1141, 135] width 9 height 9
click at [1121, 159] on li "Edit" at bounding box center [1115, 157] width 60 height 17
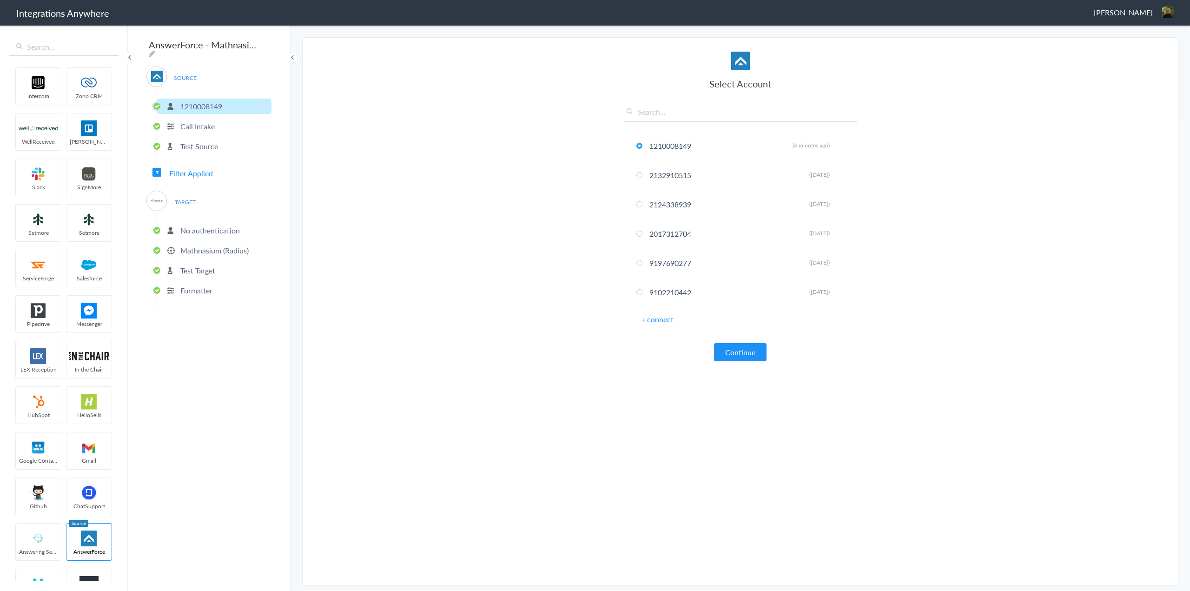
click at [155, 50] on icon at bounding box center [152, 53] width 7 height 7
drag, startPoint x: 255, startPoint y: 45, endPoint x: 111, endPoint y: 43, distance: 144.1
click at [92, 0] on body "Integrations Anywhere Glenn Jessup, Jr. Logout Dashboard intercom Zoho CRM Well…" at bounding box center [595, 0] width 1190 height 0
paste input "2124338939 - Mathnasium of San Jose - Almaden -AF to"
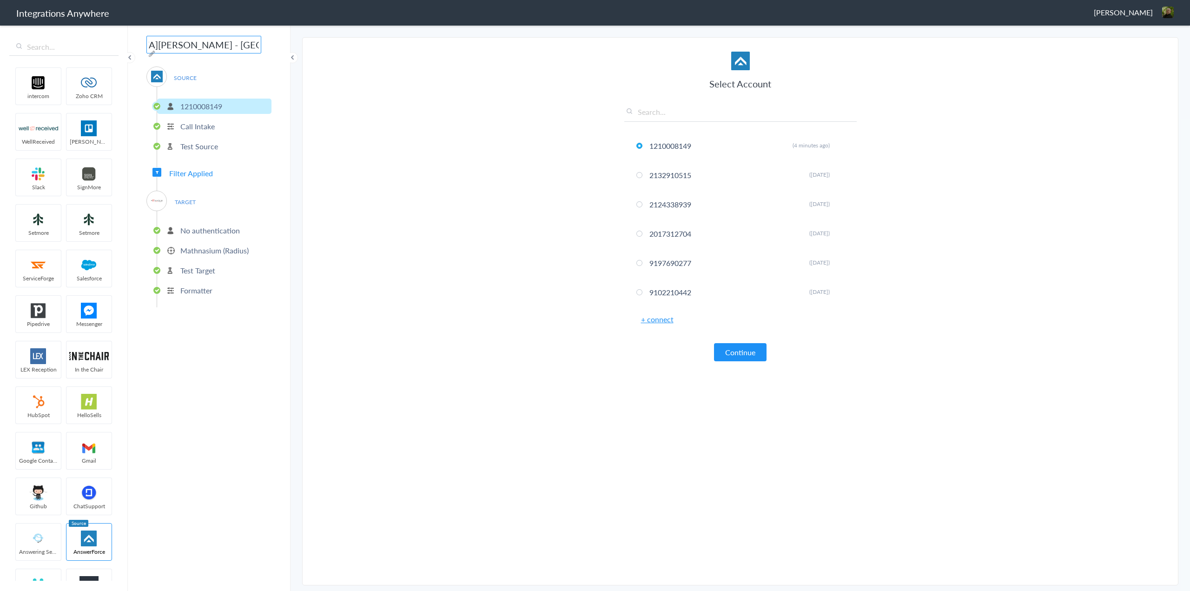
click at [198, 45] on input "2124338939 - Mathnasium of [GEOGRAPHIC_DATA][PERSON_NAME] - [GEOGRAPHIC_DATA] -…" at bounding box center [203, 45] width 115 height 18
type input "1210008149 - Mathnasium of [GEOGRAPHIC_DATA][PERSON_NAME] - [GEOGRAPHIC_DATA] -…"
click at [198, 267] on p "Test Target" at bounding box center [197, 270] width 35 height 11
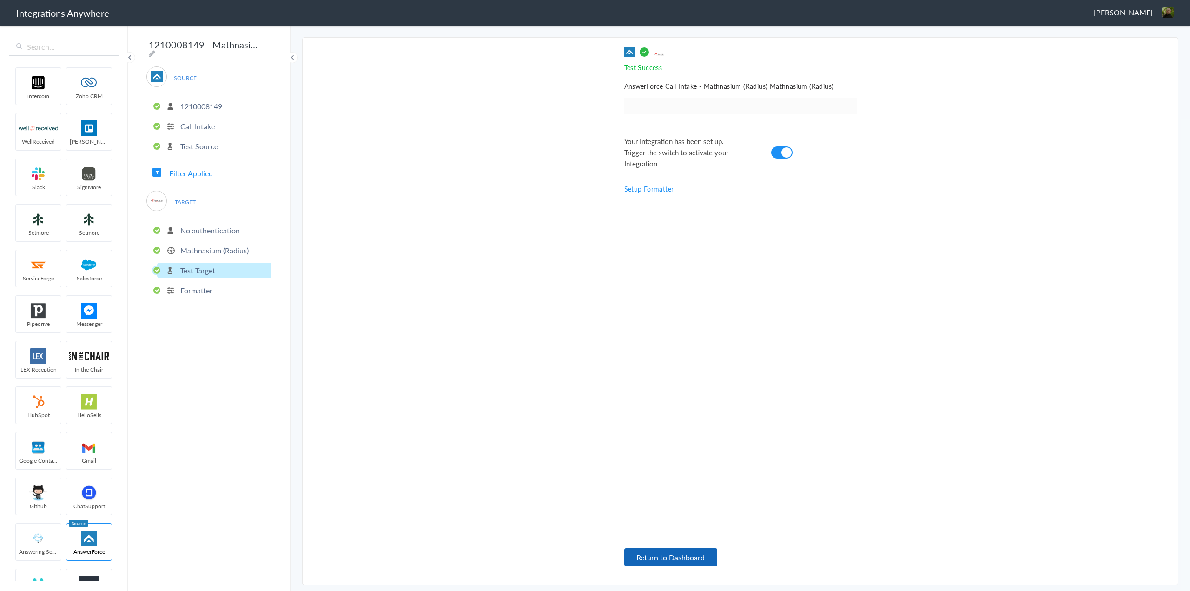
click at [682, 550] on button "Return to Dashboard" at bounding box center [670, 557] width 93 height 18
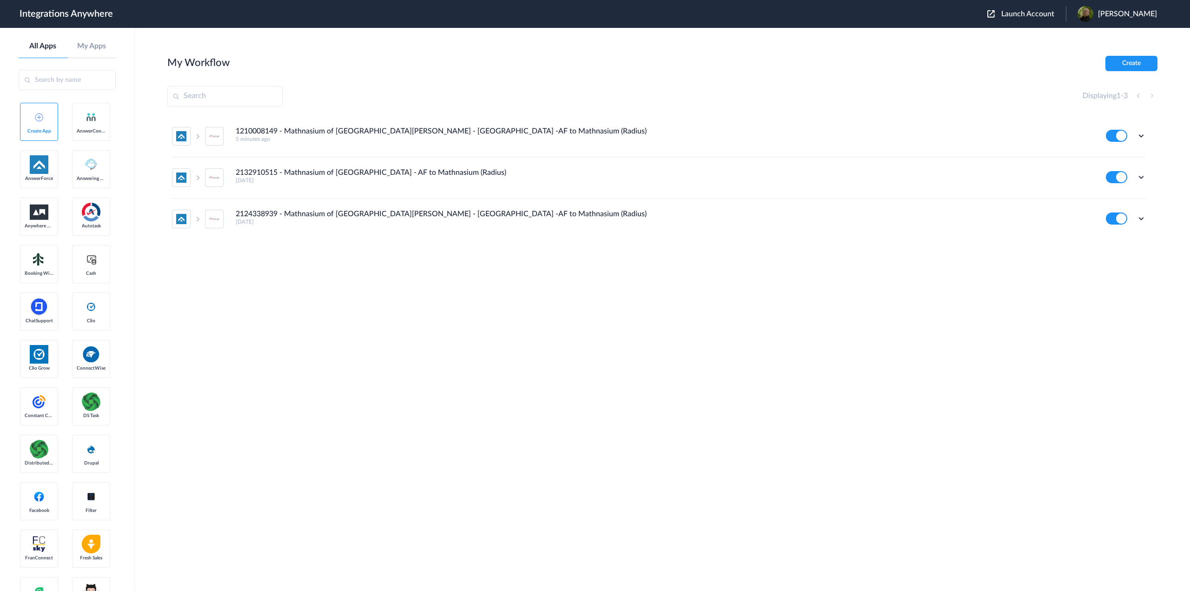
click at [1026, 13] on span "Launch Account" at bounding box center [1027, 13] width 53 height 7
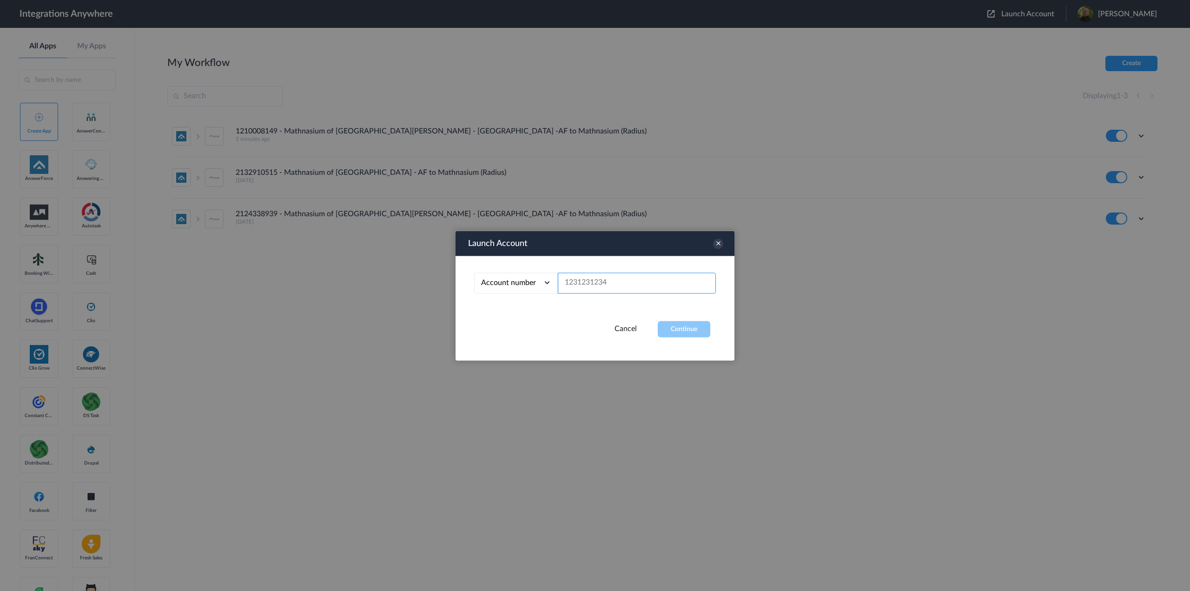
drag, startPoint x: 645, startPoint y: 282, endPoint x: 641, endPoint y: 286, distance: 6.3
paste input "3362781465"
type input "3362781465"
click at [684, 331] on button "Continue" at bounding box center [684, 329] width 53 height 16
